Goal: Find specific page/section: Find specific page/section

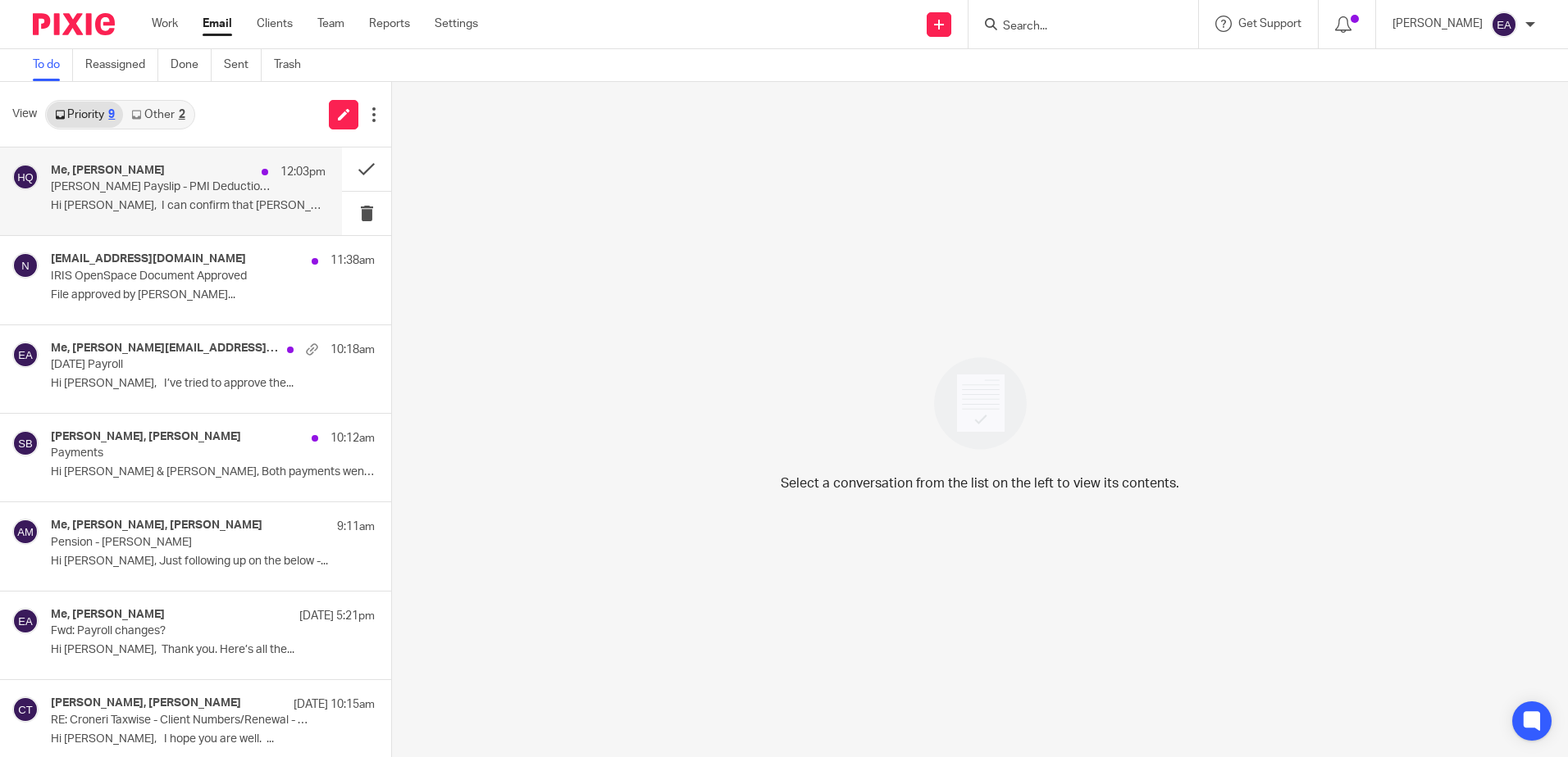
click at [153, 194] on p "[PERSON_NAME] Payslip - PMI Deductions" at bounding box center [160, 187] width 220 height 14
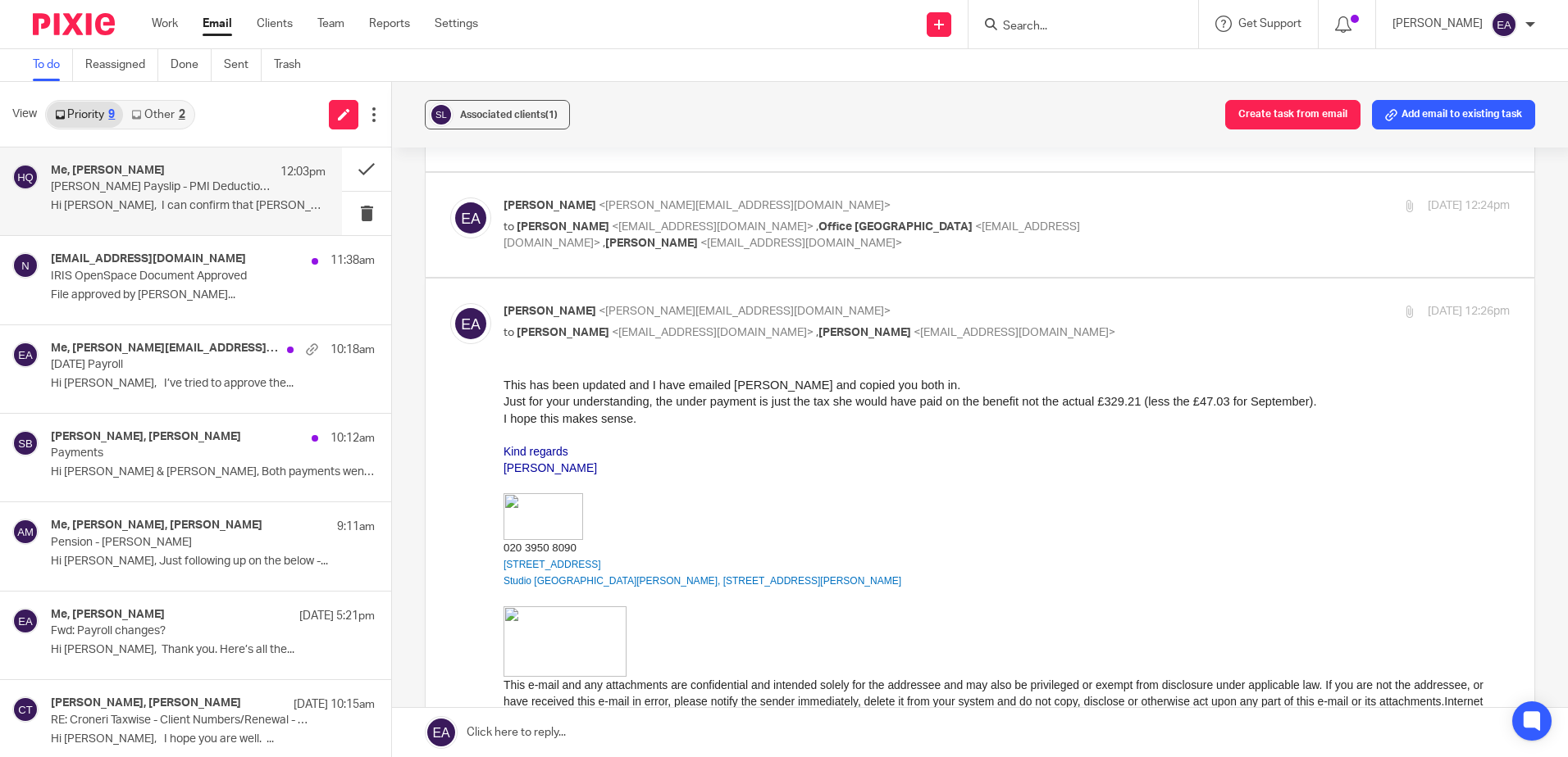
scroll to position [410, 0]
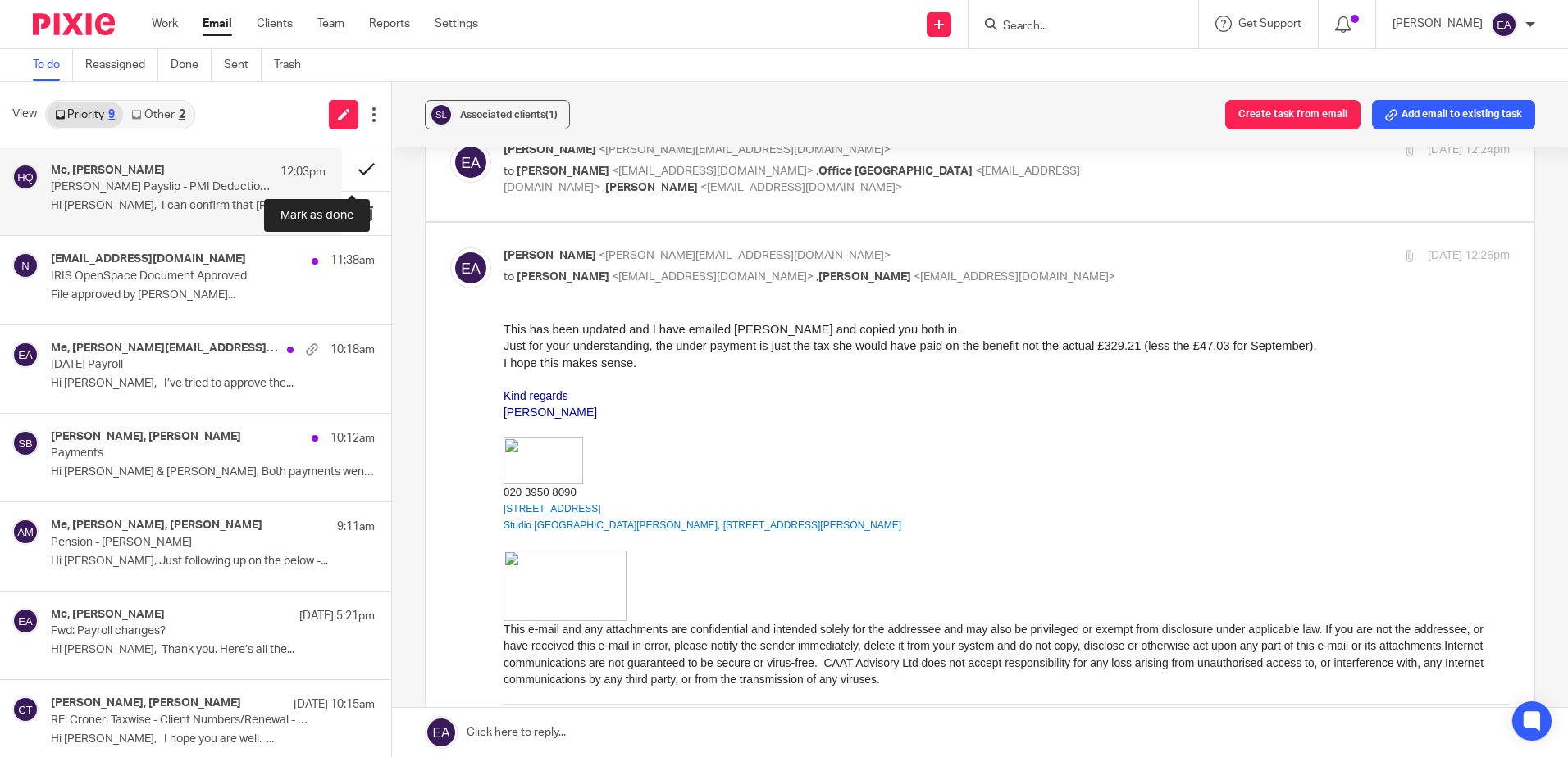
click at [350, 167] on button at bounding box center [366, 169] width 49 height 44
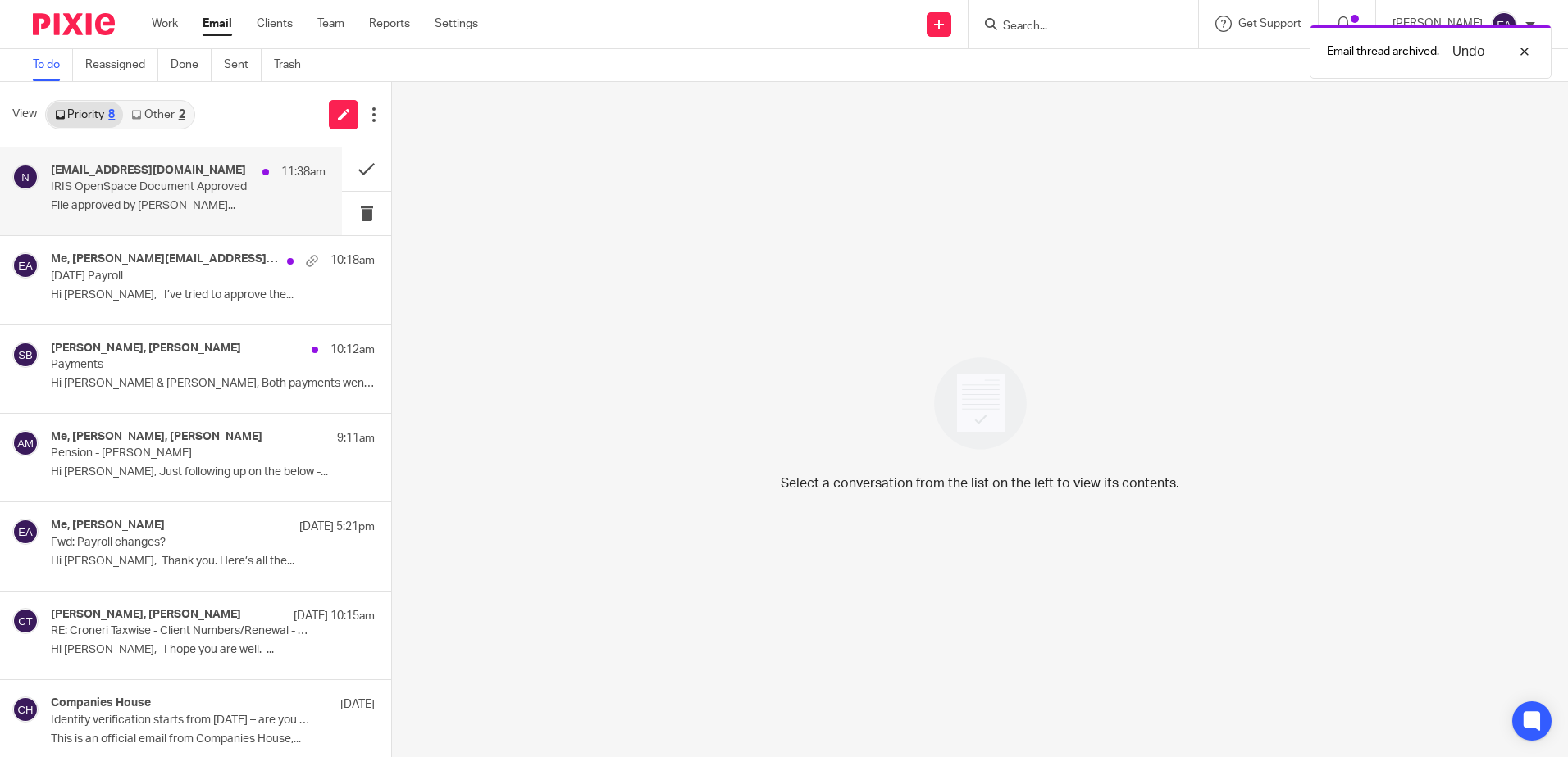
click at [167, 194] on p "IRIS OpenSpace Document Approved" at bounding box center [160, 187] width 220 height 14
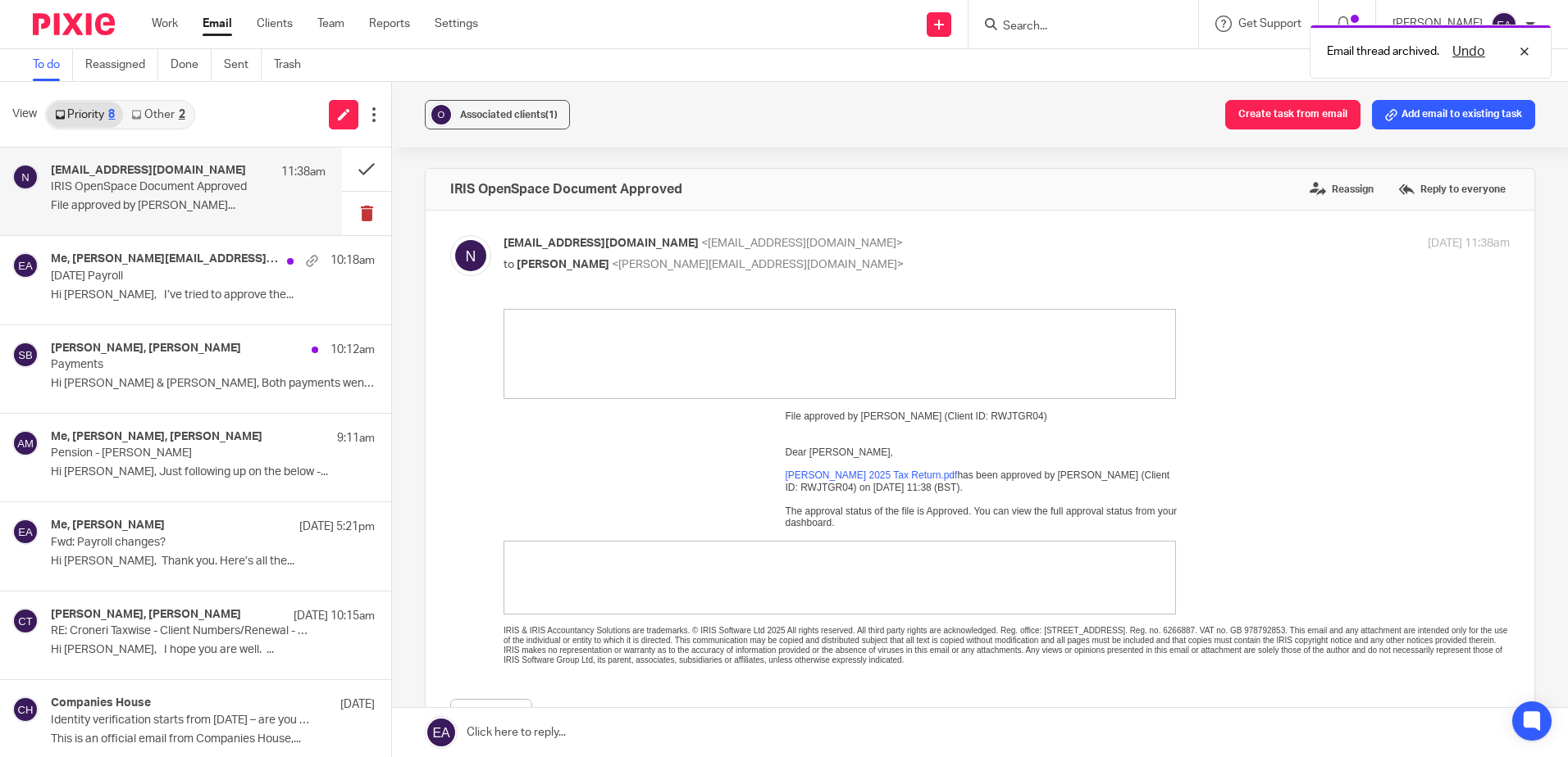
scroll to position [0, 0]
click at [344, 170] on button at bounding box center [366, 169] width 49 height 44
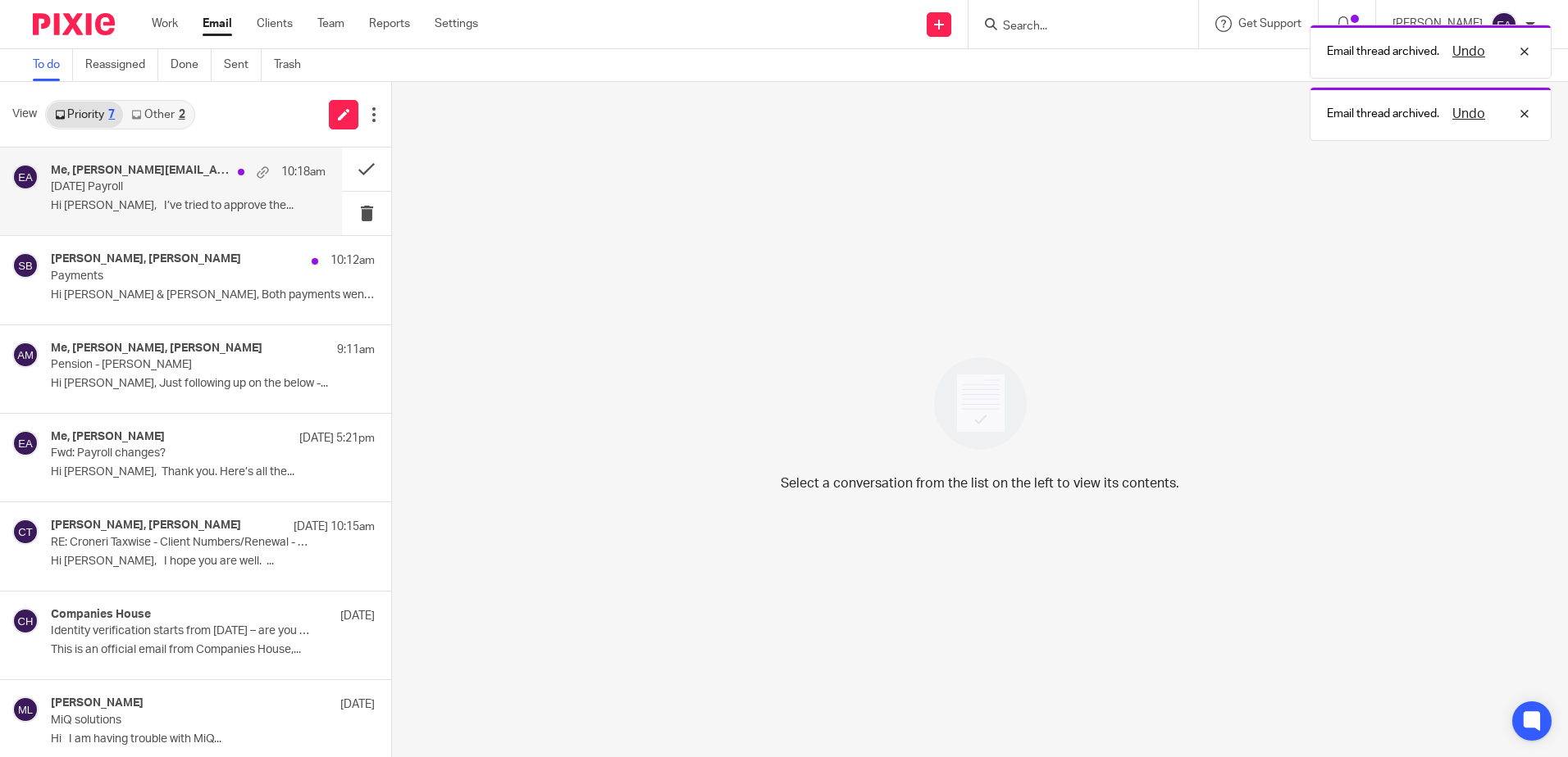
click at [135, 195] on div "Me, [PERSON_NAME][EMAIL_ADDRESS][DOMAIN_NAME] 10:18am [DATE] Payroll Hi [PERSON…" at bounding box center [187, 192] width 275 height 55
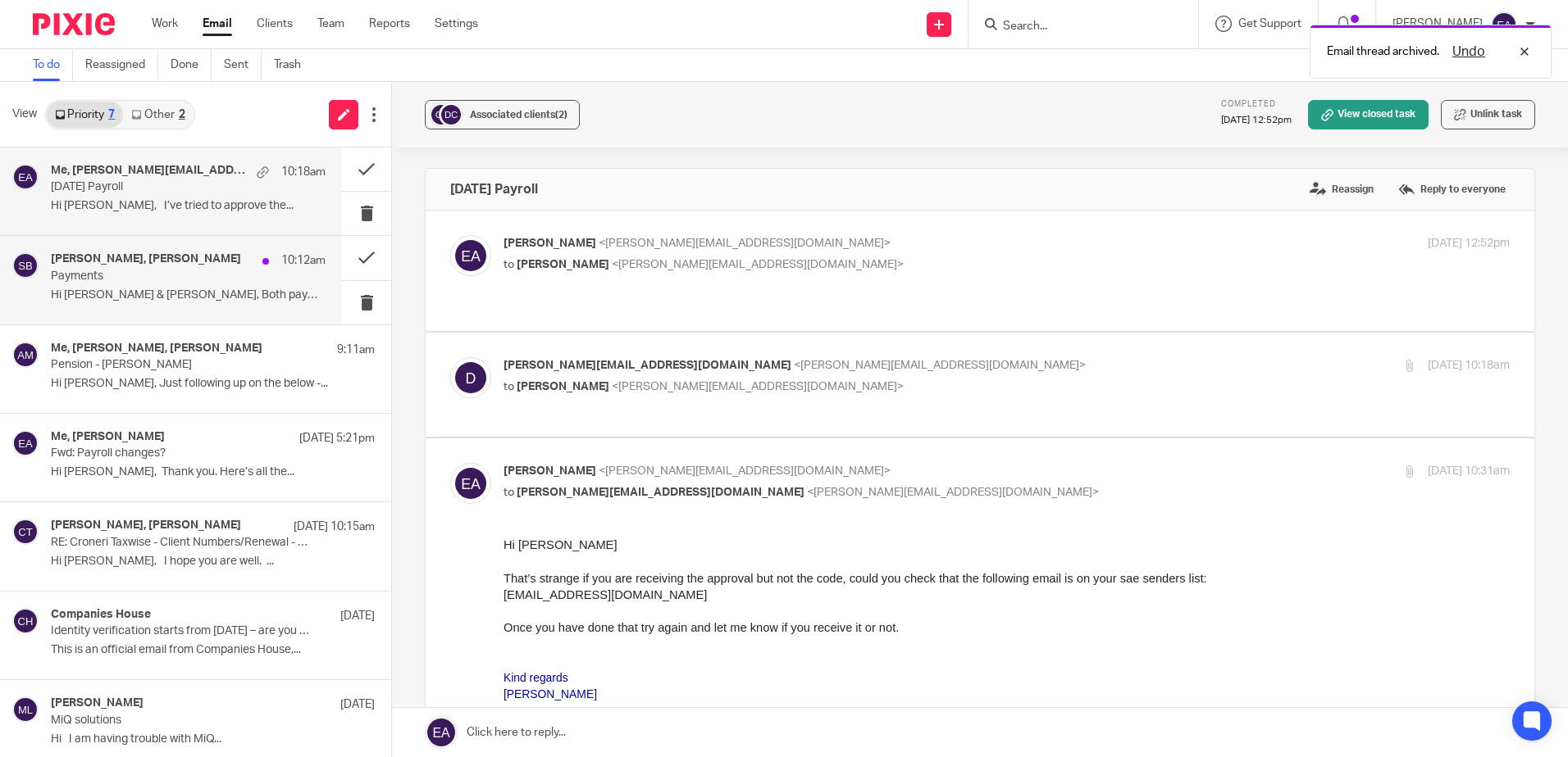
click at [179, 266] on h4 "[PERSON_NAME], [PERSON_NAME]" at bounding box center [146, 259] width 190 height 14
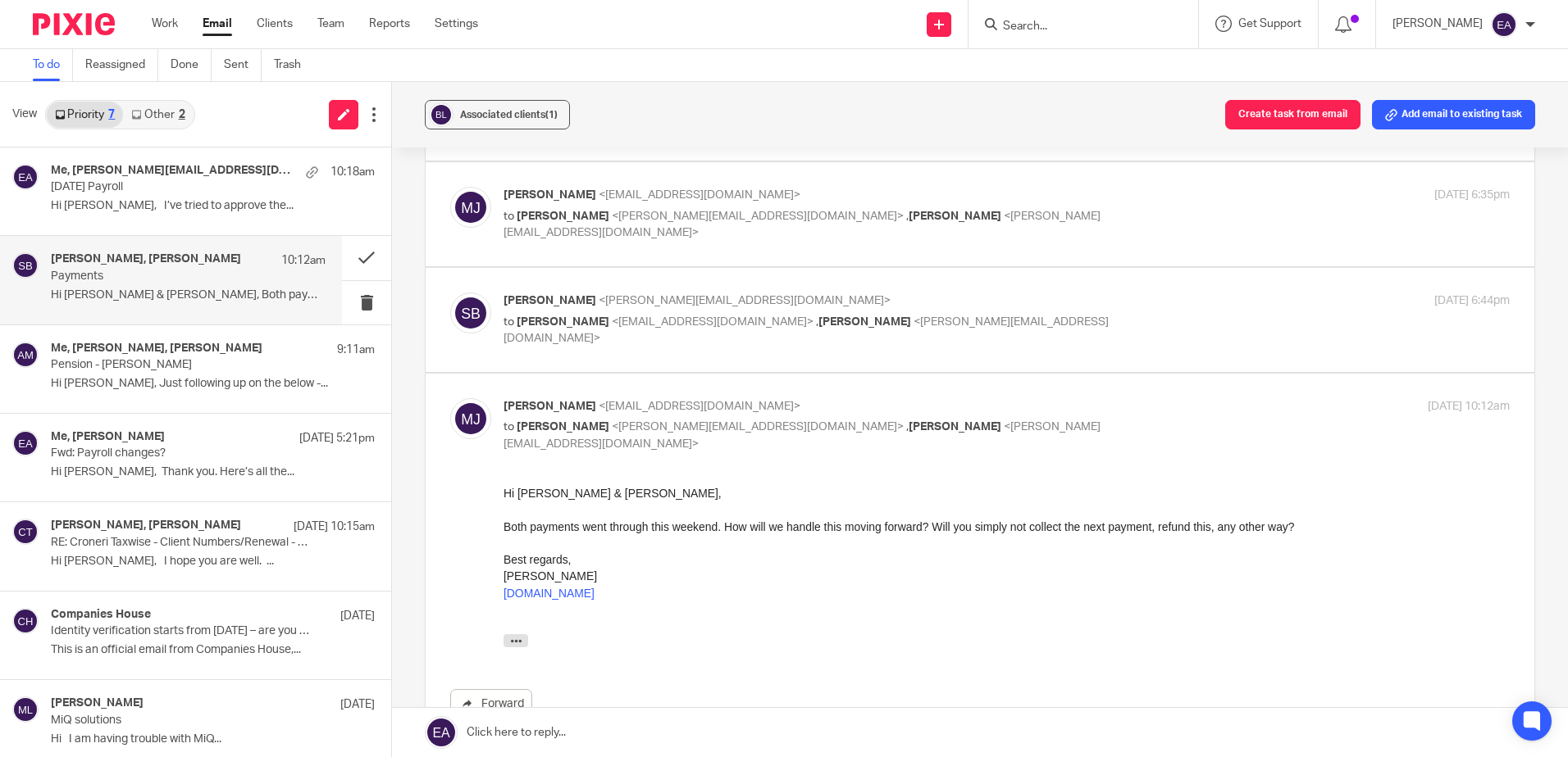
scroll to position [410, 0]
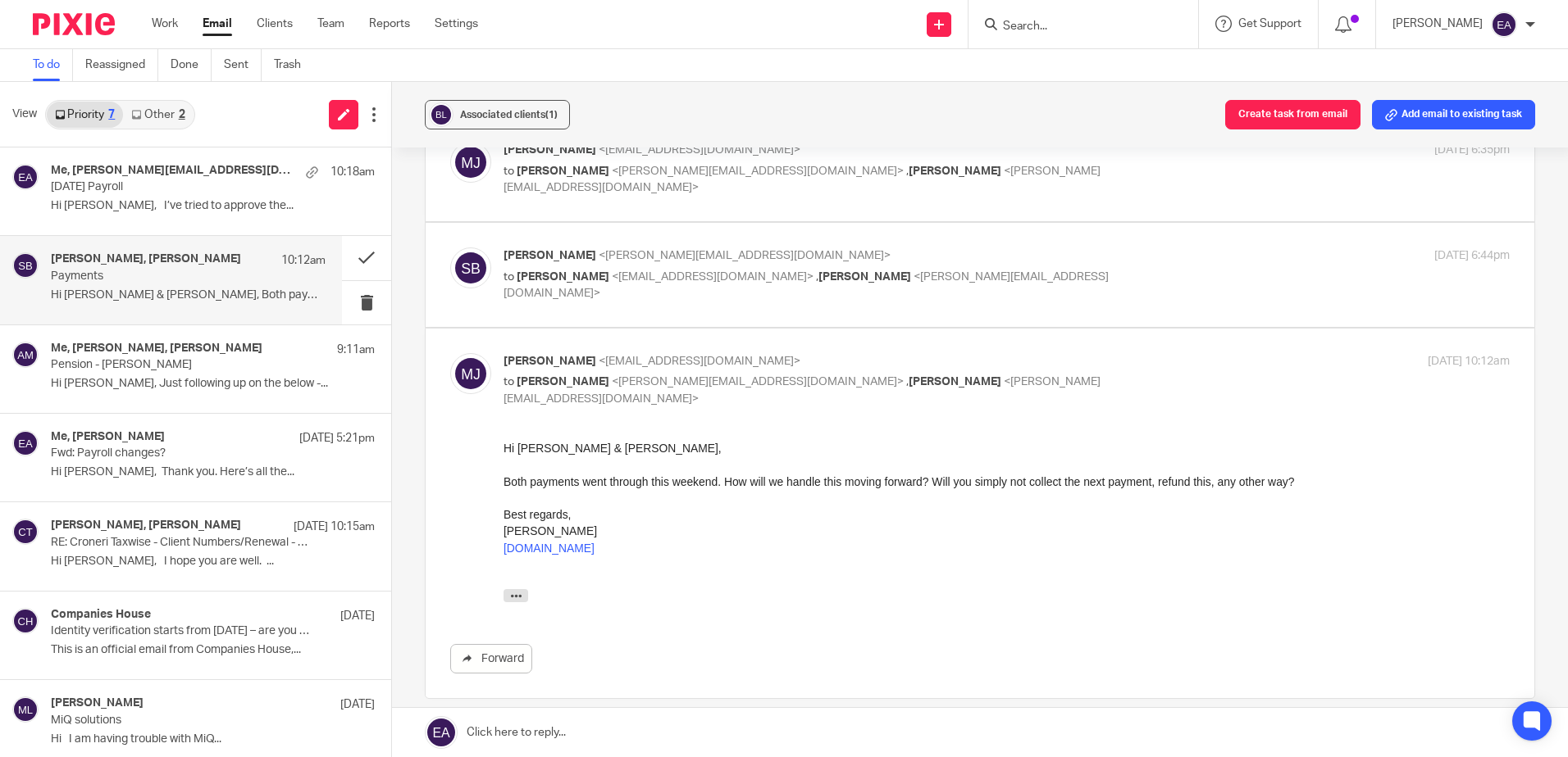
click at [167, 113] on link "Other 2" at bounding box center [157, 115] width 69 height 27
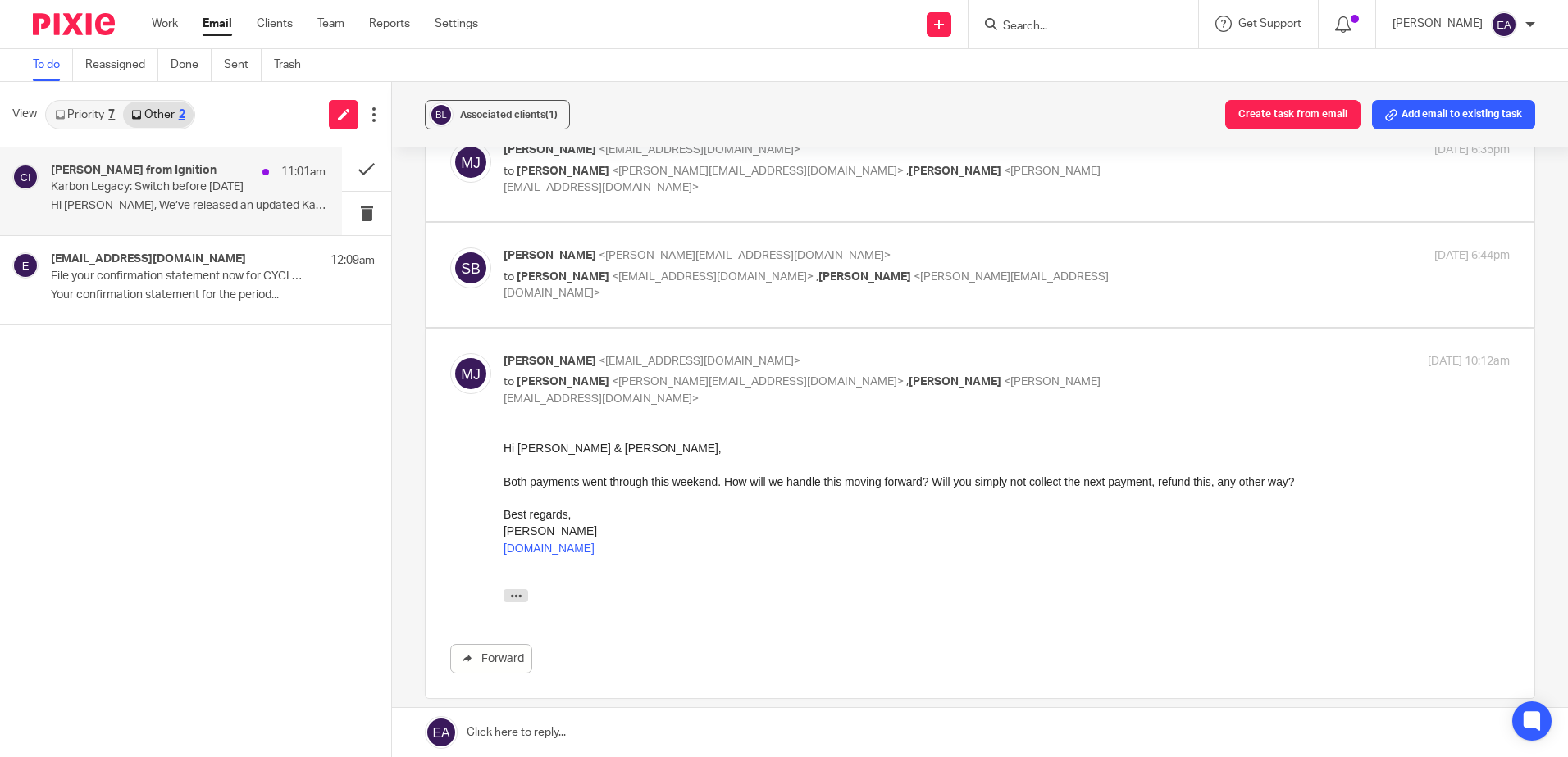
click at [168, 180] on div "[PERSON_NAME] from Ignition 11:01am" at bounding box center [187, 172] width 275 height 16
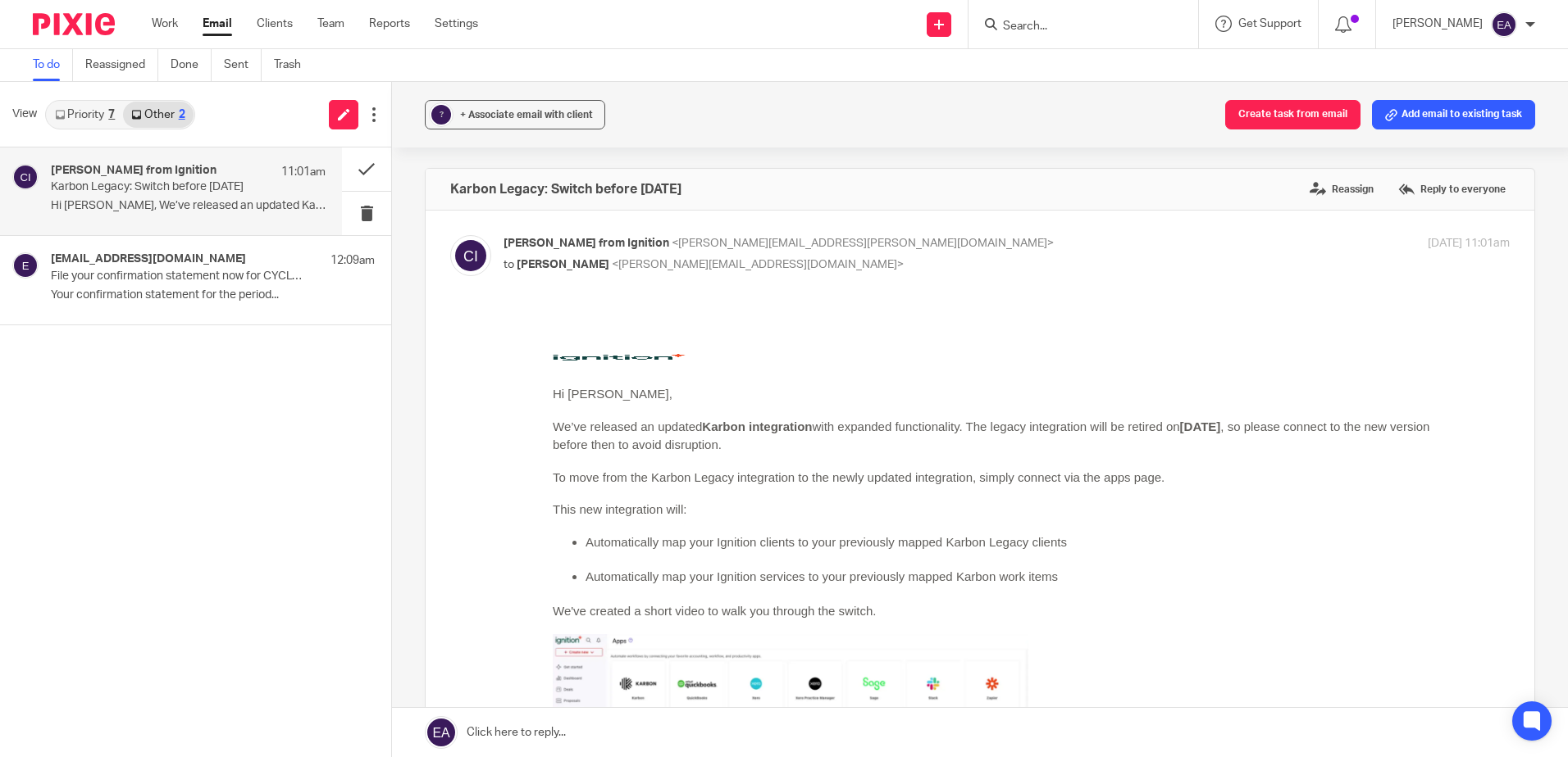
scroll to position [0, 0]
click at [368, 211] on button at bounding box center [366, 213] width 49 height 44
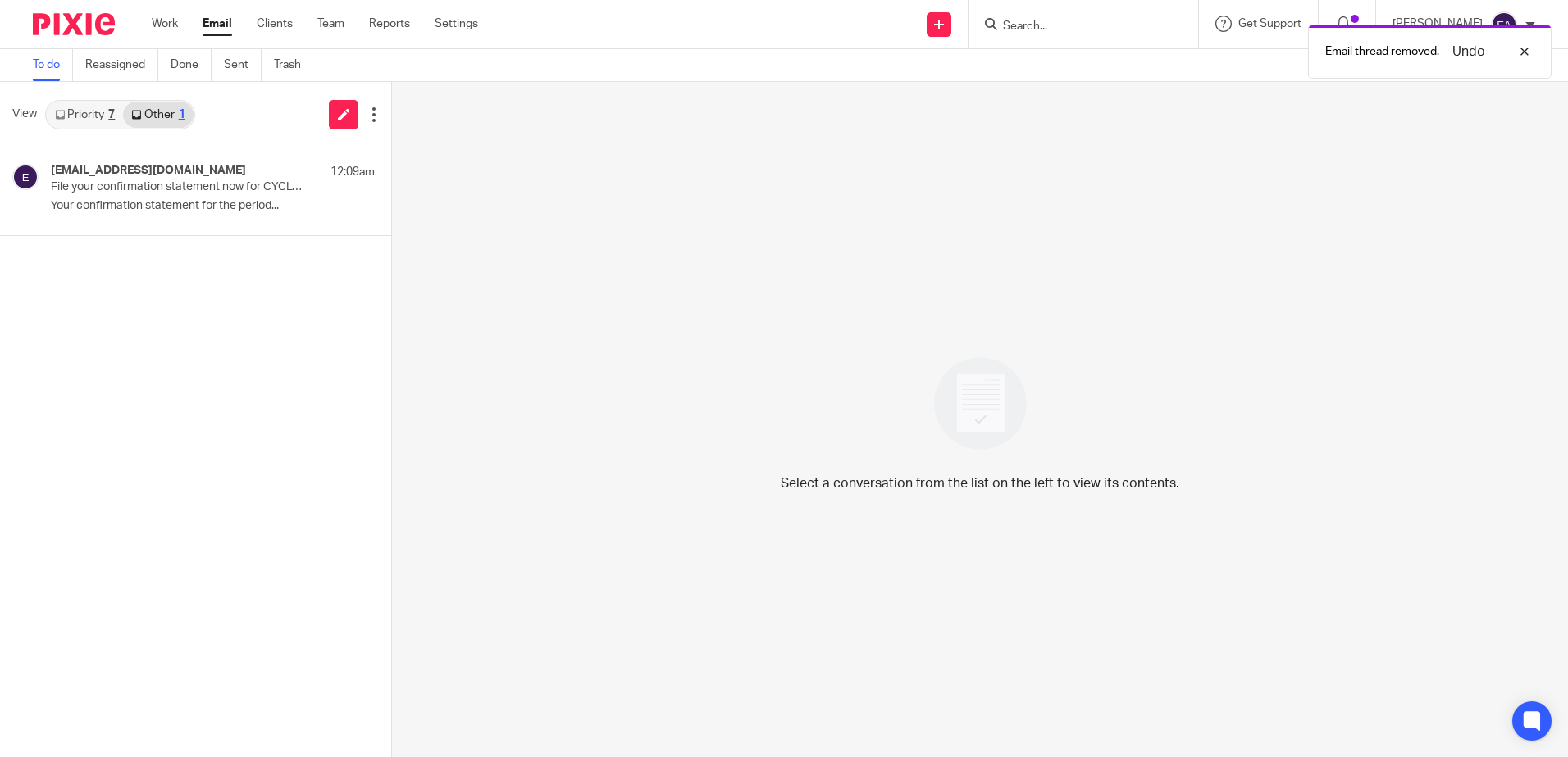
click at [99, 121] on link "Priority 7" at bounding box center [85, 115] width 76 height 27
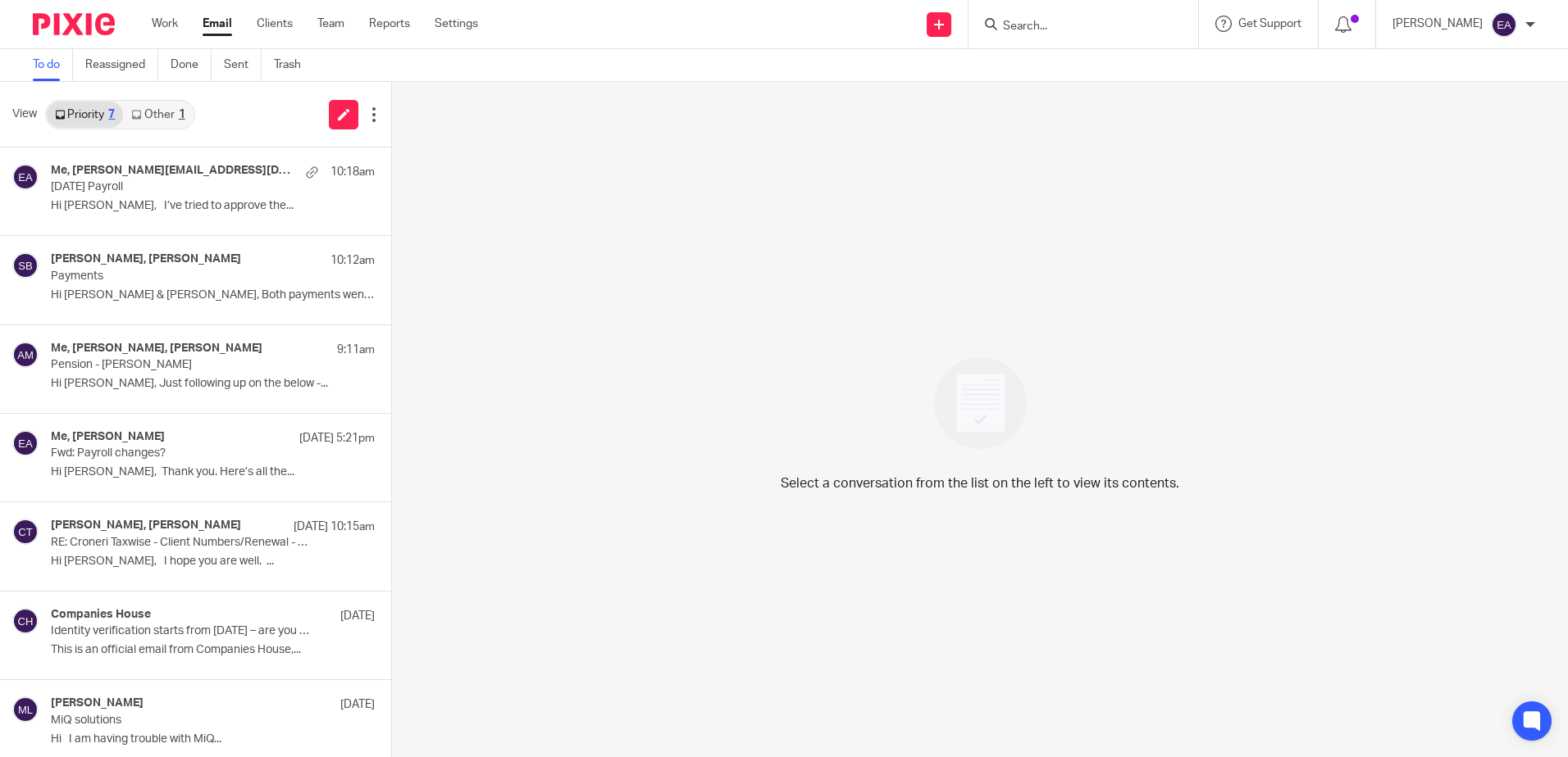
click at [1137, 30] on input "Search" at bounding box center [1075, 27] width 147 height 15
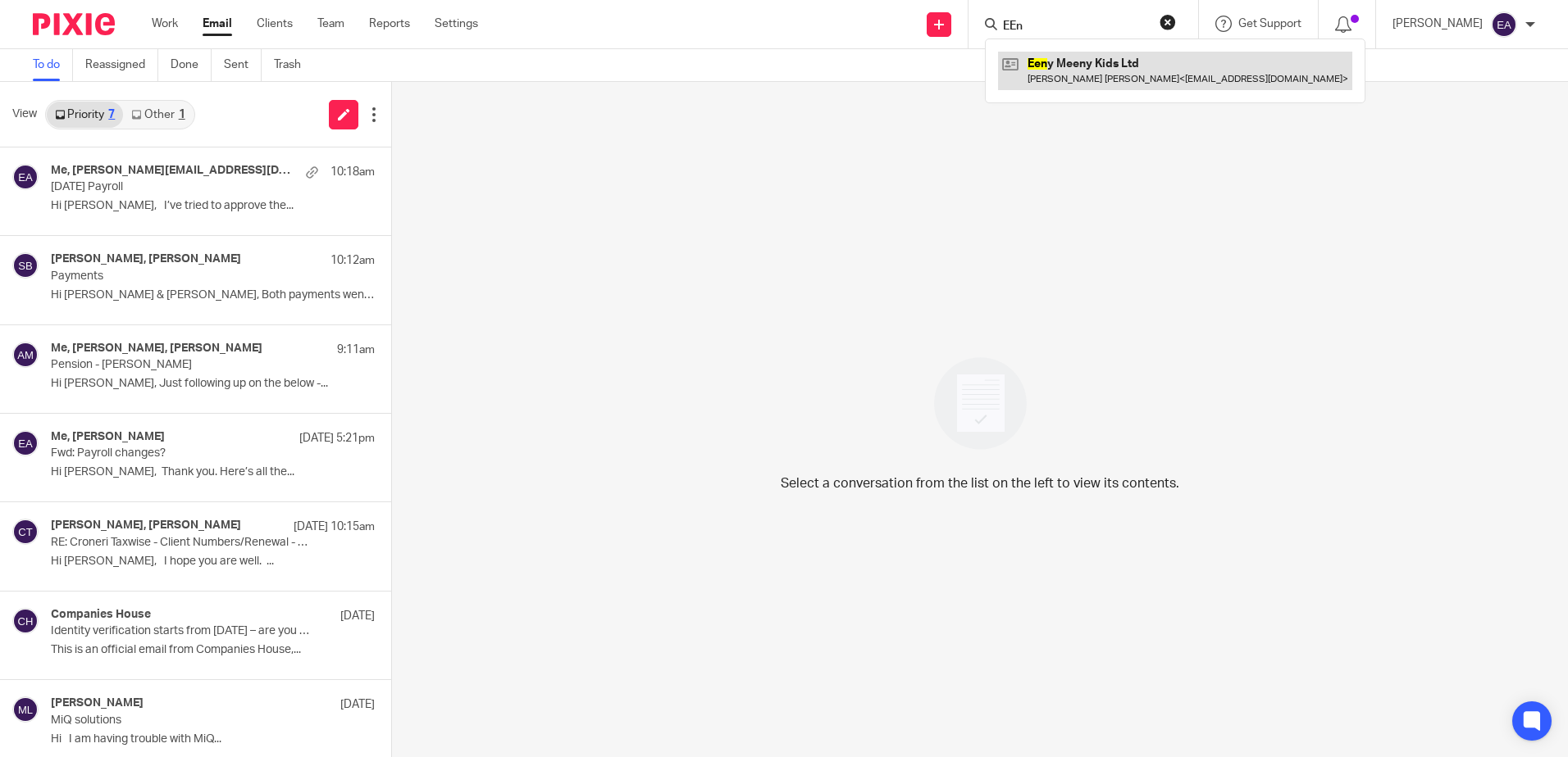
type input "EEn"
click at [1180, 60] on link at bounding box center [1175, 70] width 354 height 38
